Goal: Find specific page/section: Find specific page/section

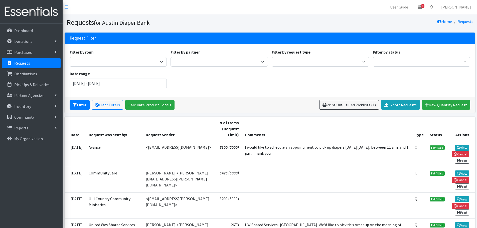
click at [19, 61] on p "Requests" at bounding box center [22, 63] width 16 height 5
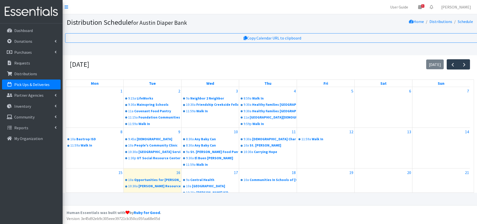
scroll to position [75, 0]
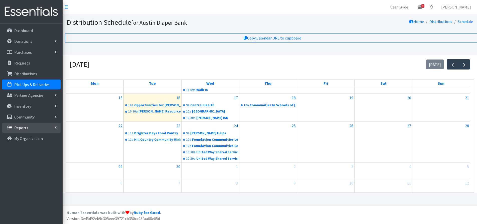
click at [33, 128] on link "Reports" at bounding box center [31, 128] width 59 height 10
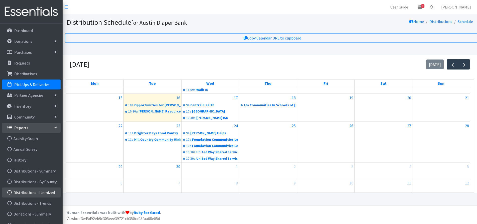
click at [40, 194] on link "Distributions - Itemized" at bounding box center [31, 193] width 59 height 10
